Goal: Transaction & Acquisition: Download file/media

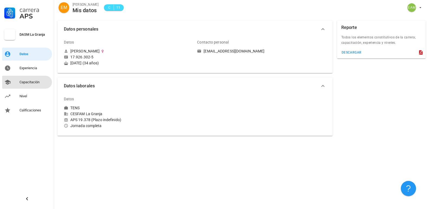
click at [37, 80] on div "Capacitación" at bounding box center [34, 82] width 30 height 9
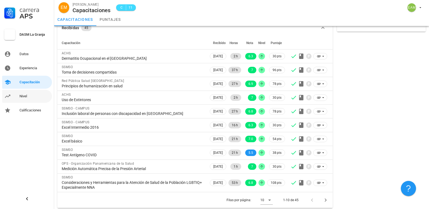
scroll to position [31, 0]
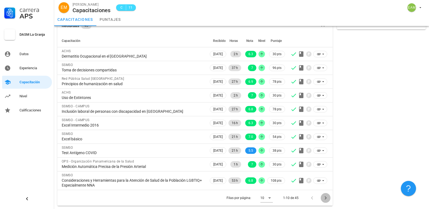
click at [324, 198] on icon "Página siguiente" at bounding box center [326, 198] width 6 height 6
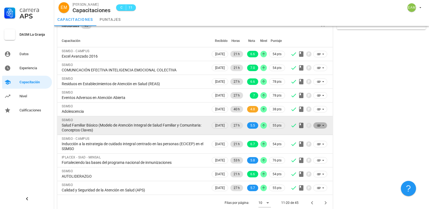
click at [319, 125] on icon at bounding box center [319, 126] width 4 height 2
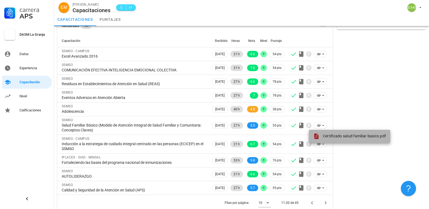
click at [328, 134] on span "Certificado salud familiar basico.pdf" at bounding box center [354, 136] width 63 height 4
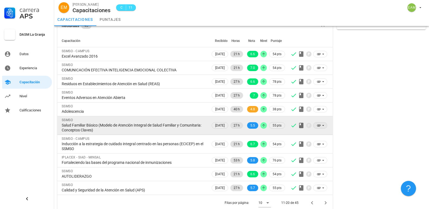
click at [320, 126] on icon at bounding box center [319, 125] width 4 height 4
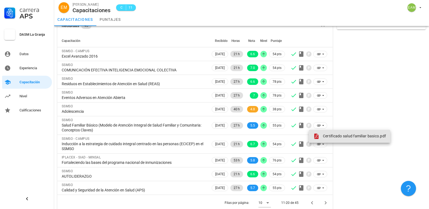
click at [322, 135] on div "Certificado salud familiar basico.pdf" at bounding box center [349, 136] width 73 height 6
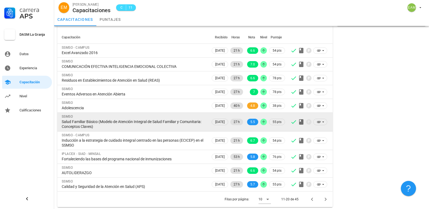
scroll to position [35, 0]
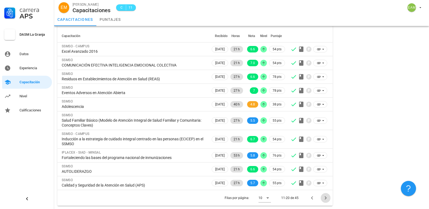
click at [324, 197] on icon "Página siguiente" at bounding box center [326, 198] width 6 height 6
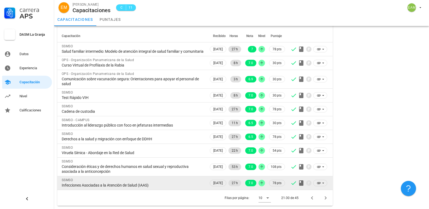
scroll to position [40, 0]
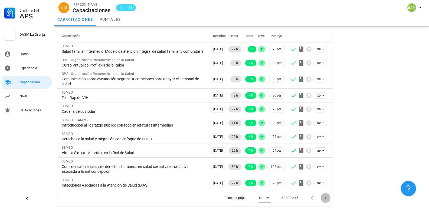
click at [326, 198] on icon "Página siguiente" at bounding box center [326, 198] width 2 height 3
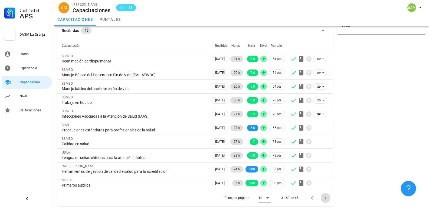
click at [326, 199] on icon "Página siguiente" at bounding box center [326, 198] width 2 height 3
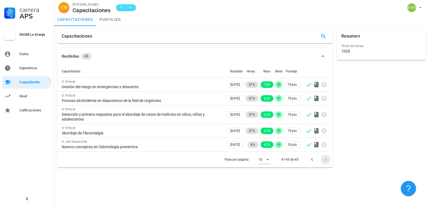
scroll to position [0, 0]
click at [313, 161] on icon "Página anterior" at bounding box center [312, 160] width 6 height 6
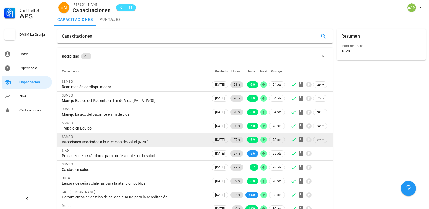
scroll to position [26, 0]
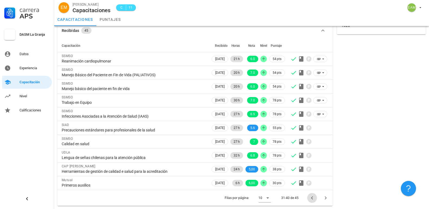
click at [312, 198] on icon "Página anterior" at bounding box center [312, 198] width 6 height 6
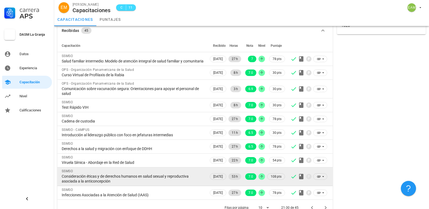
scroll to position [40, 0]
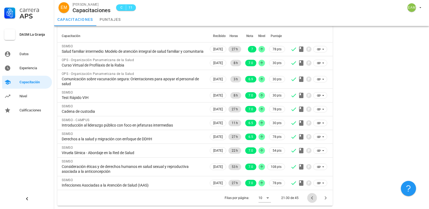
click at [311, 198] on icon "Página anterior" at bounding box center [312, 198] width 6 height 6
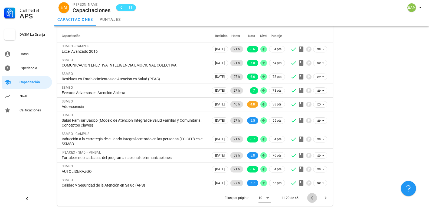
scroll to position [35, 0]
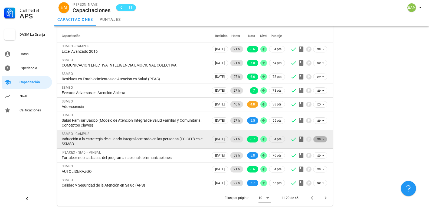
click at [321, 142] on span at bounding box center [320, 139] width 7 height 6
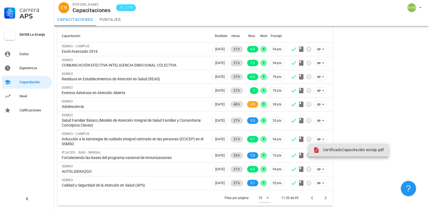
click at [319, 150] on icon at bounding box center [316, 150] width 6 height 6
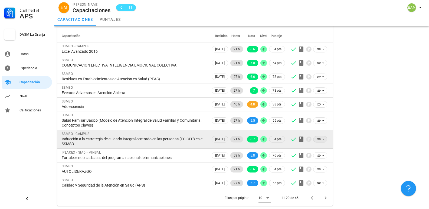
click at [320, 138] on icon at bounding box center [319, 139] width 4 height 4
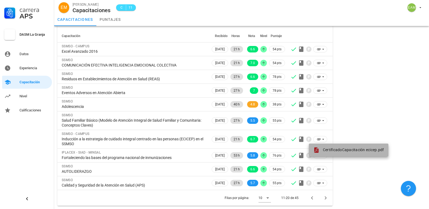
click at [323, 147] on link "CertificadoCapacitación ecicep.pdf" at bounding box center [349, 150] width 80 height 13
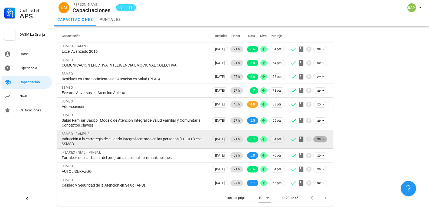
click at [323, 138] on icon at bounding box center [323, 139] width 4 height 4
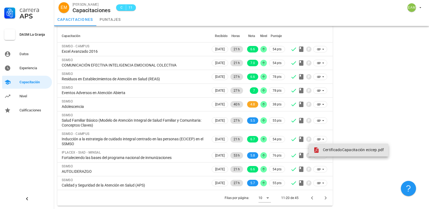
click at [324, 148] on span "CertificadoCapacitación ecicep.pdf" at bounding box center [353, 150] width 61 height 4
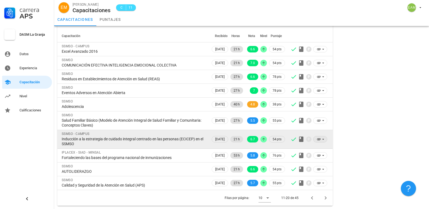
click at [320, 139] on icon at bounding box center [319, 139] width 4 height 4
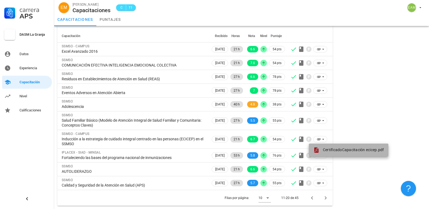
click at [324, 150] on span "CertificadoCapacitación ecicep.pdf" at bounding box center [353, 150] width 61 height 4
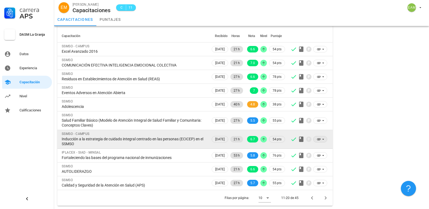
click at [325, 138] on span at bounding box center [320, 139] width 14 height 6
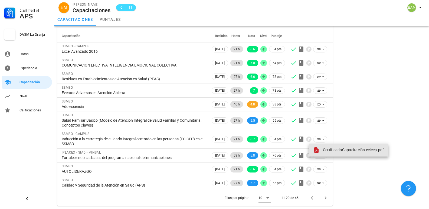
click at [328, 148] on span "CertificadoCapacitación ecicep.pdf" at bounding box center [353, 150] width 61 height 4
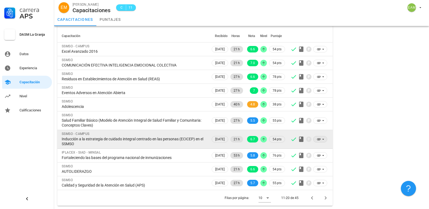
click at [325, 140] on icon at bounding box center [323, 139] width 4 height 4
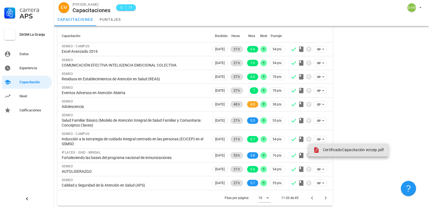
click at [332, 150] on span "CertificadoCapacitación ecicep.pdf" at bounding box center [353, 150] width 61 height 4
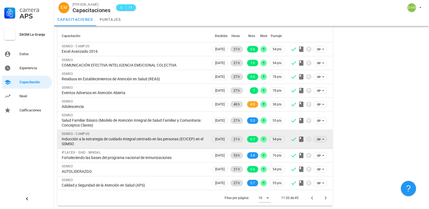
click at [320, 141] on icon at bounding box center [319, 139] width 4 height 4
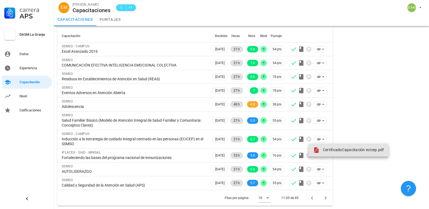
click at [323, 150] on span "CertificadoCapacitación ecicep.pdf" at bounding box center [353, 150] width 61 height 4
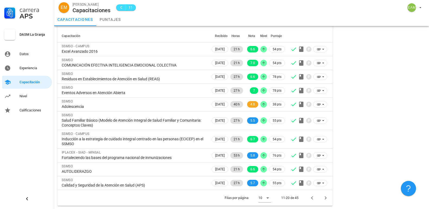
click at [297, 23] on div "capacitaciones puntajes" at bounding box center [241, 19] width 375 height 13
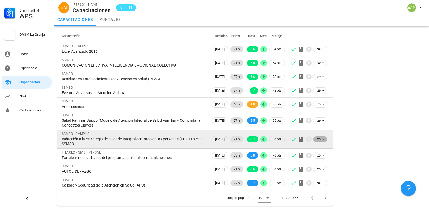
click at [316, 141] on span at bounding box center [320, 139] width 14 height 6
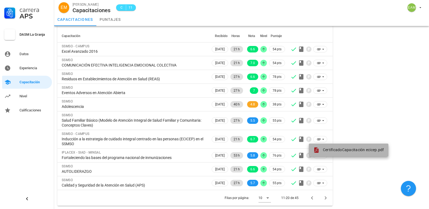
click at [324, 154] on link "CertificadoCapacitación ecicep.pdf" at bounding box center [349, 150] width 80 height 13
